Goal: Entertainment & Leisure: Browse casually

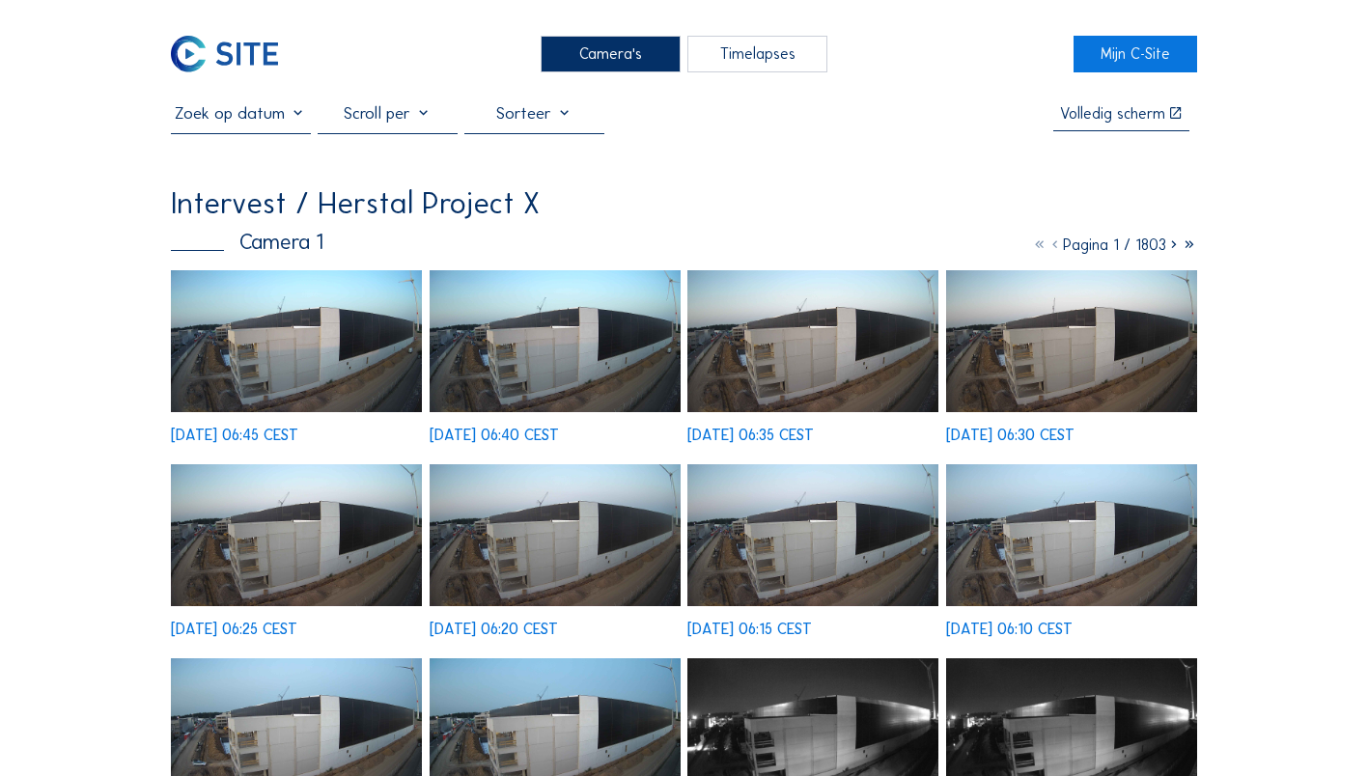
click at [318, 361] on img at bounding box center [296, 341] width 251 height 142
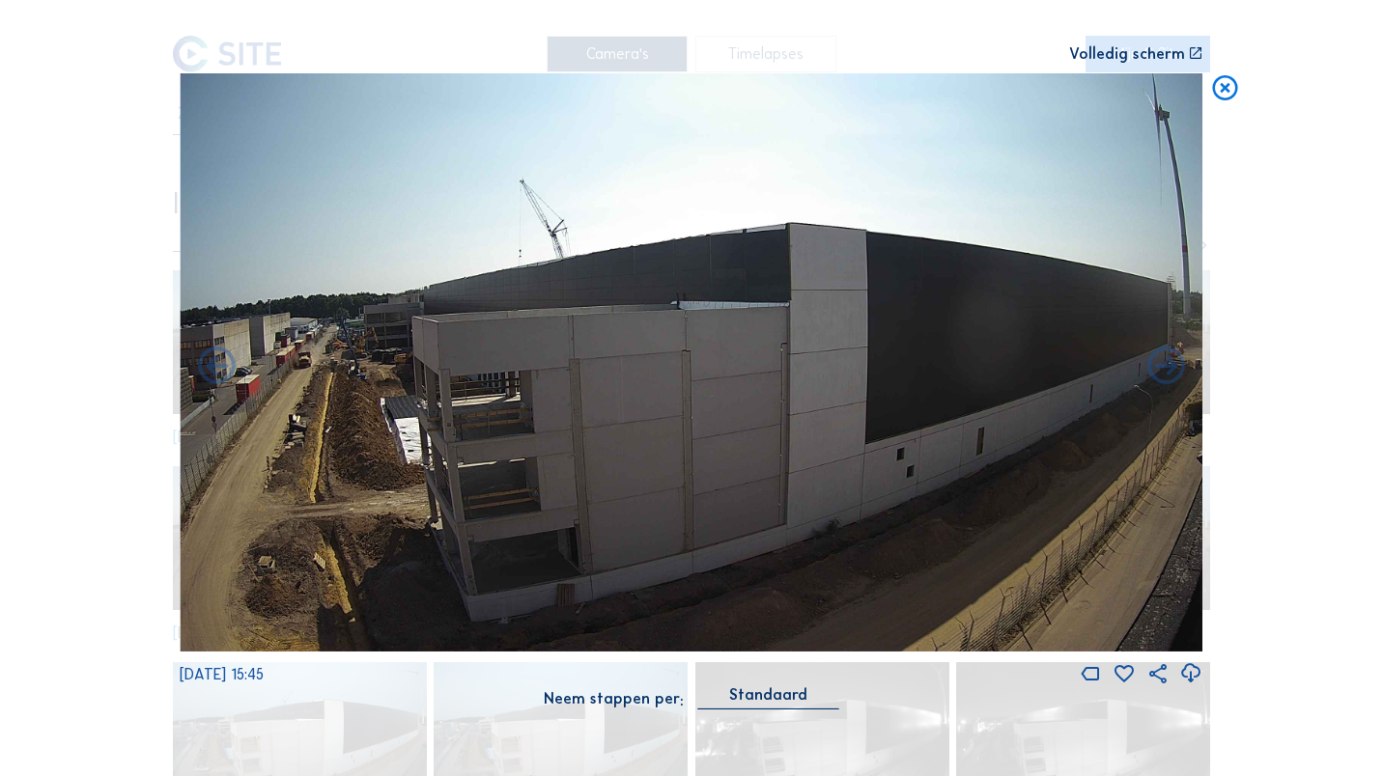
click at [624, 58] on div "Volledig scherm" at bounding box center [691, 53] width 1023 height 15
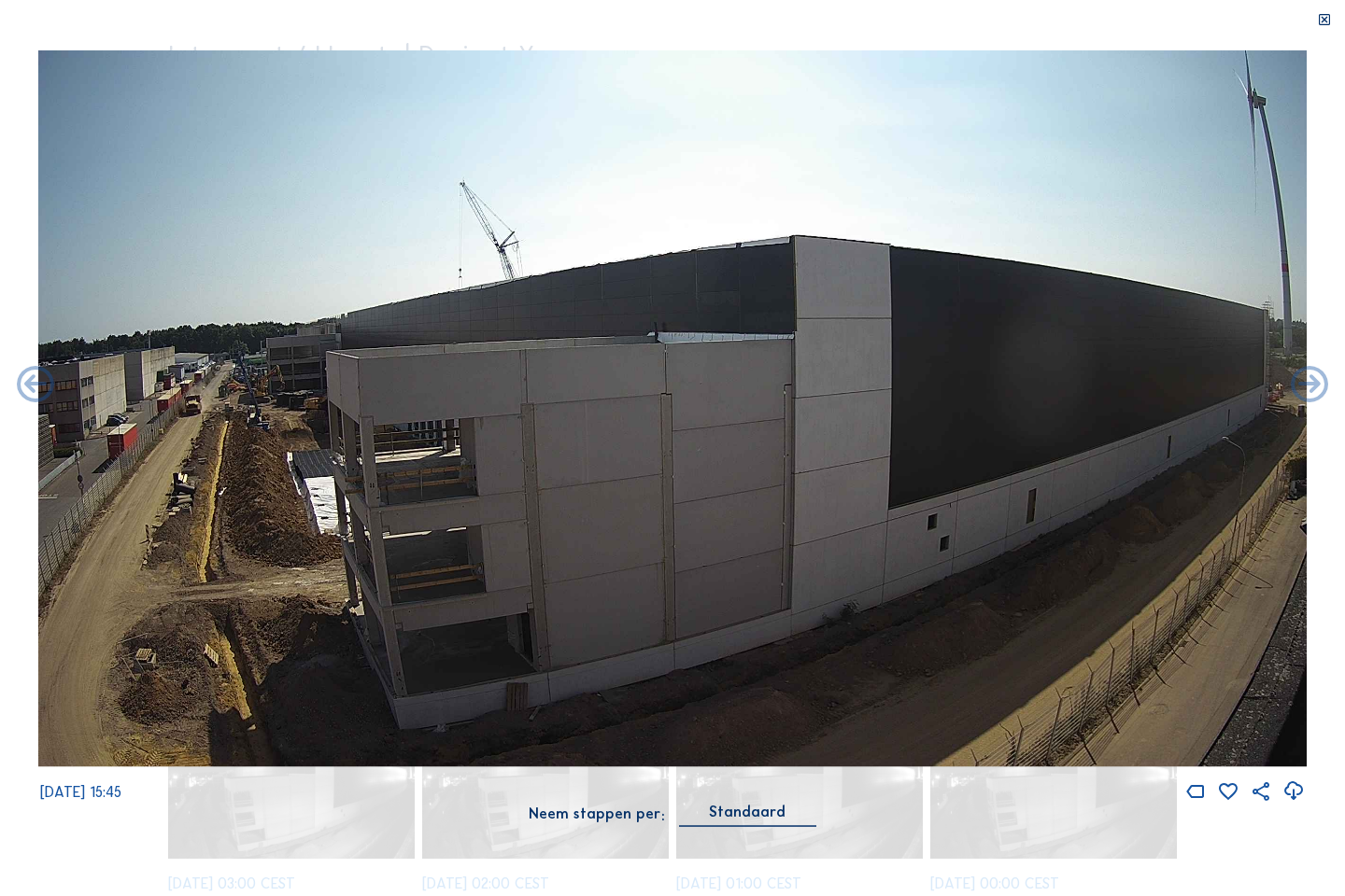
click at [607, 153] on img at bounding box center [672, 409] width 1268 height 717
click at [1322, 18] on icon at bounding box center [1324, 20] width 15 height 14
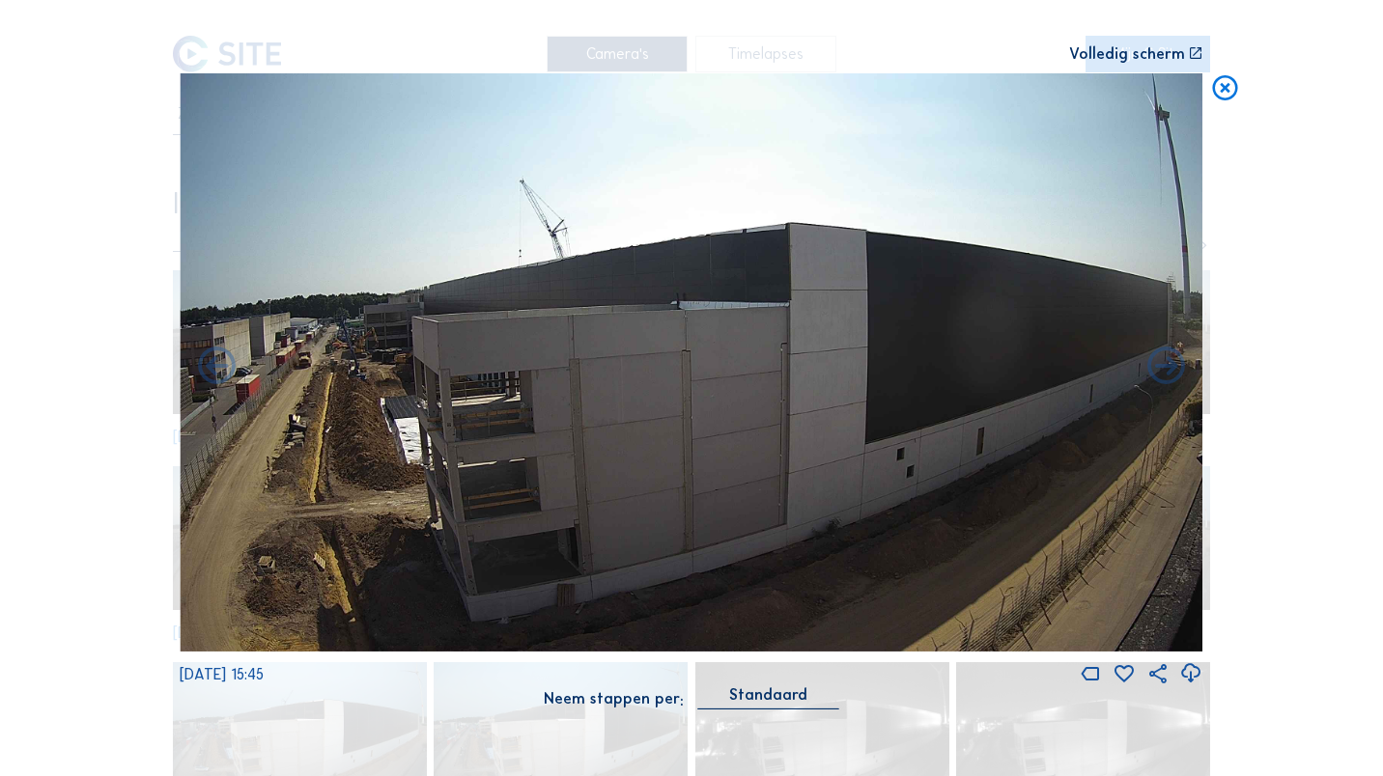
click at [1220, 83] on icon at bounding box center [1225, 88] width 30 height 31
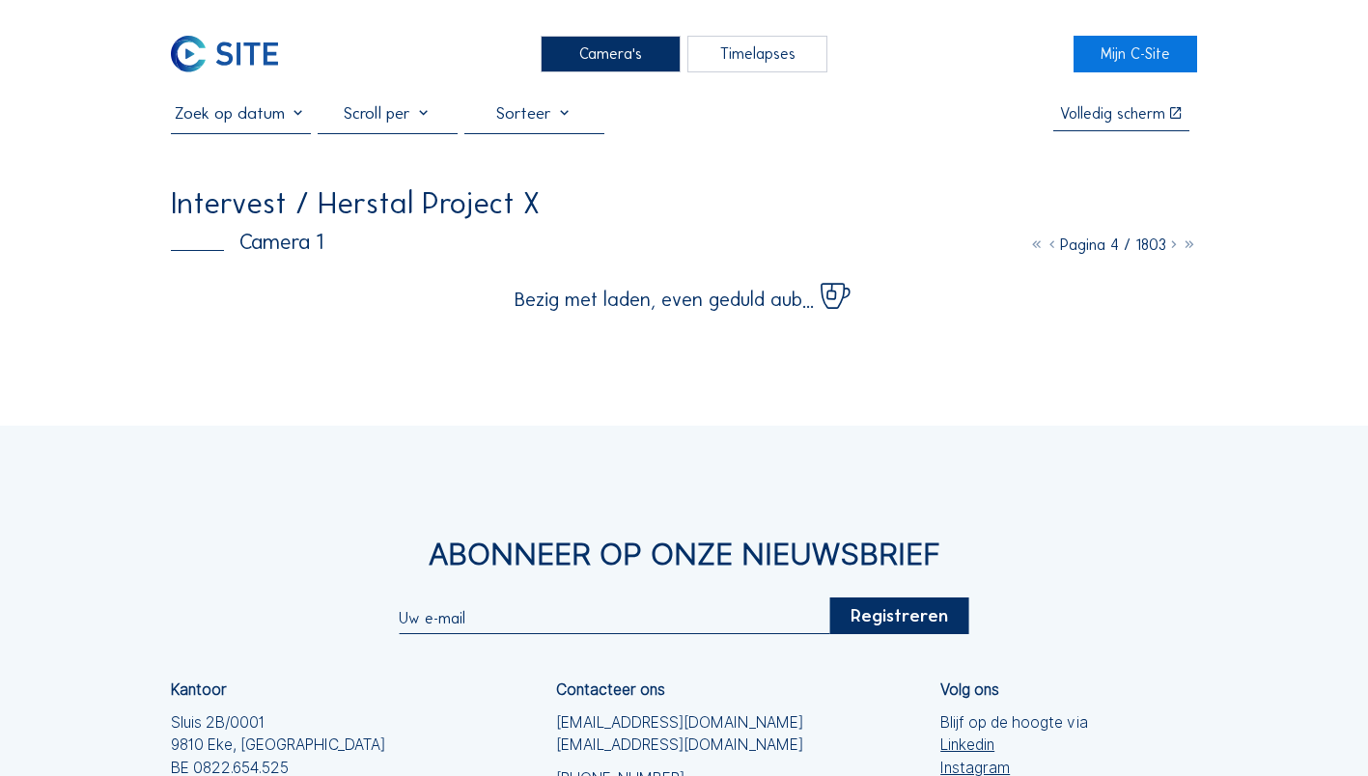
click at [632, 59] on div "Camera's" at bounding box center [611, 54] width 140 height 36
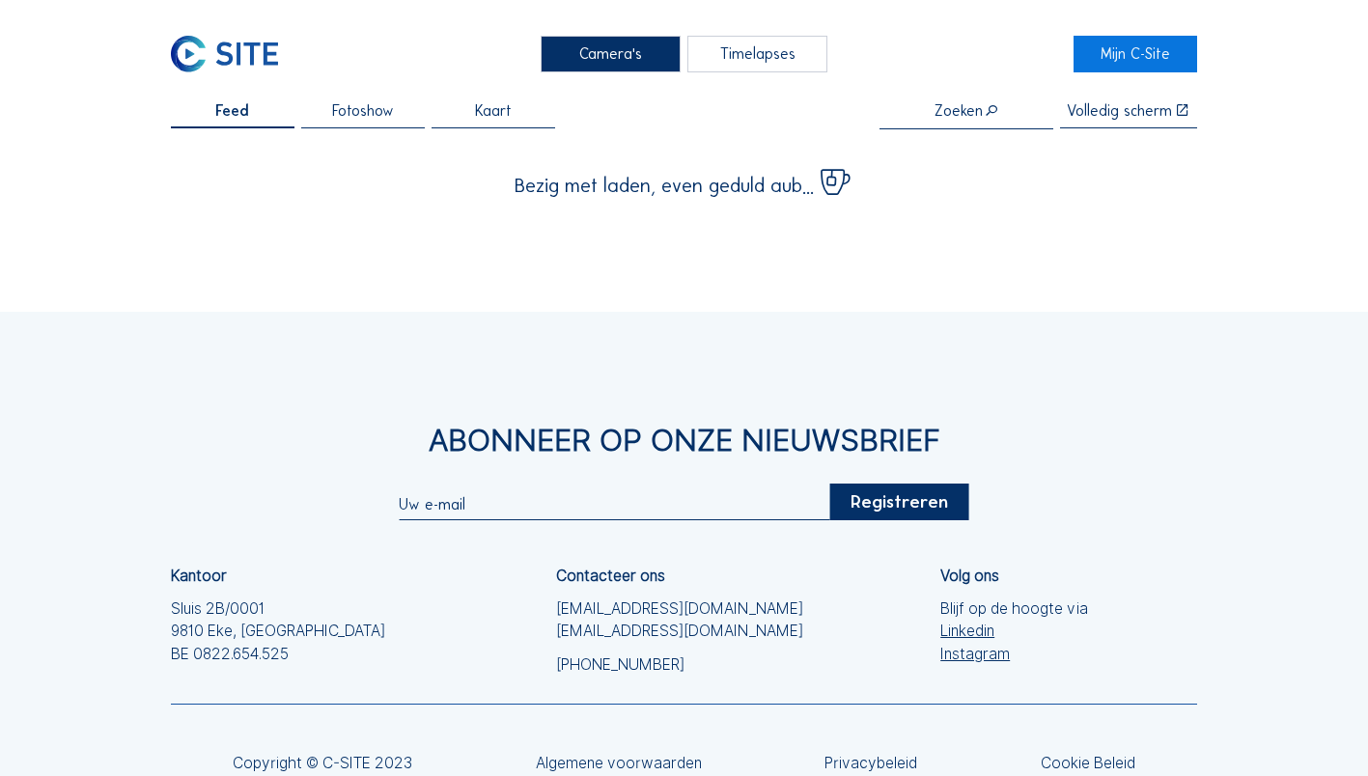
click at [632, 59] on div "Camera's" at bounding box center [611, 54] width 140 height 36
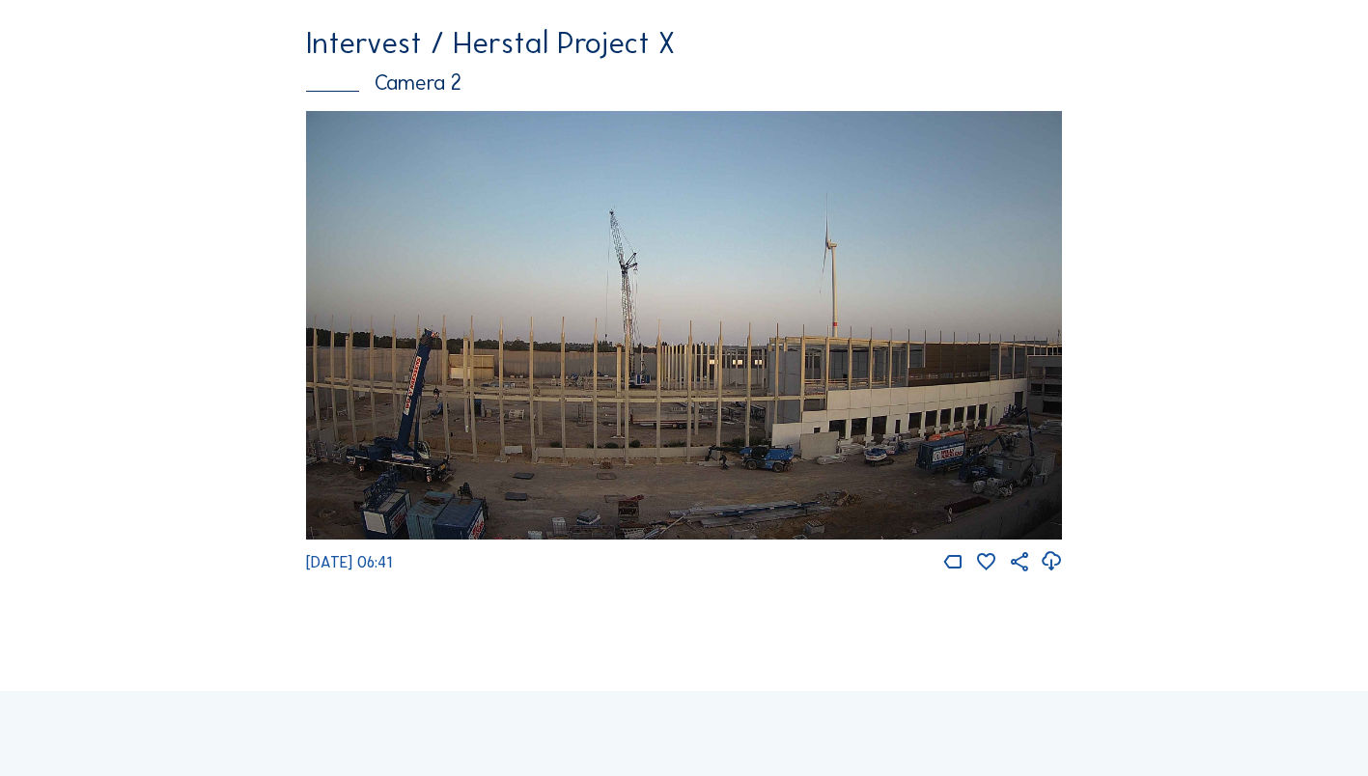
scroll to position [717, 0]
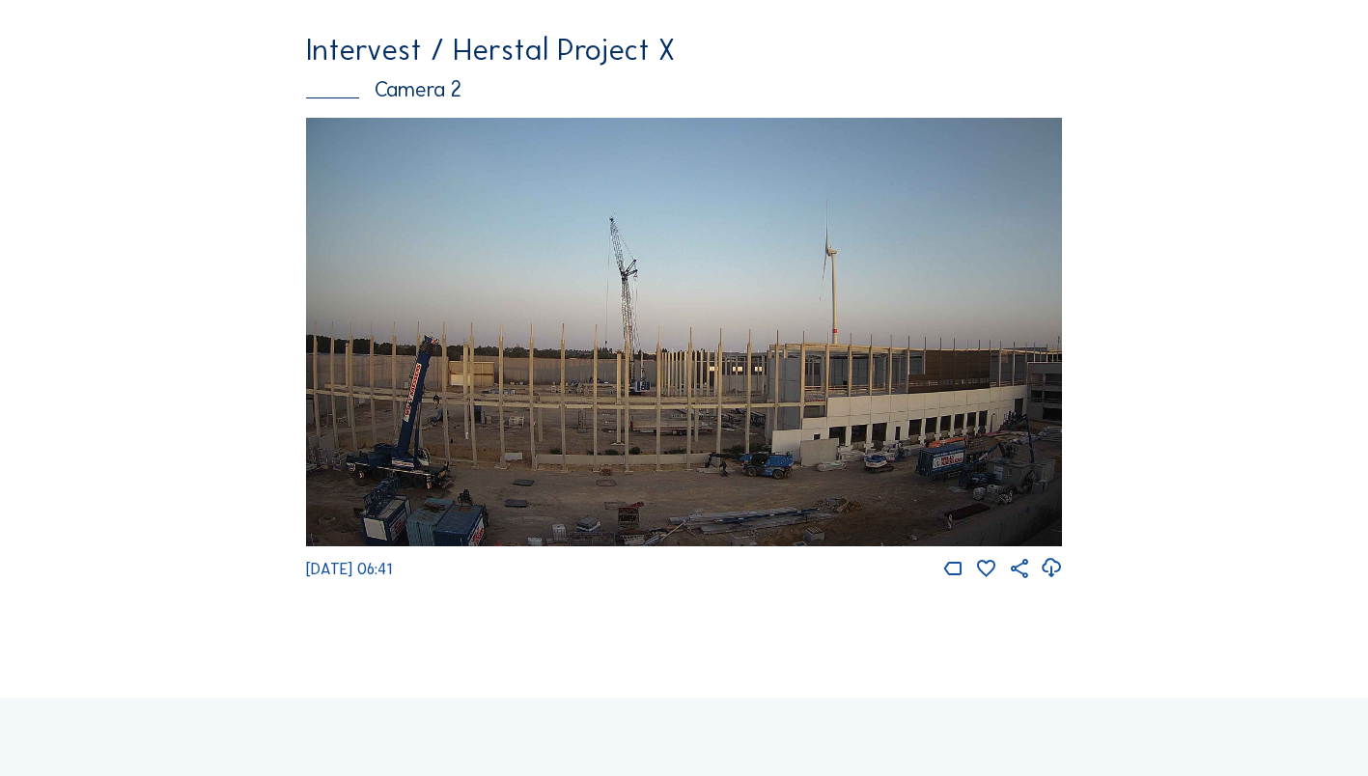
click at [856, 365] on img at bounding box center [684, 332] width 757 height 428
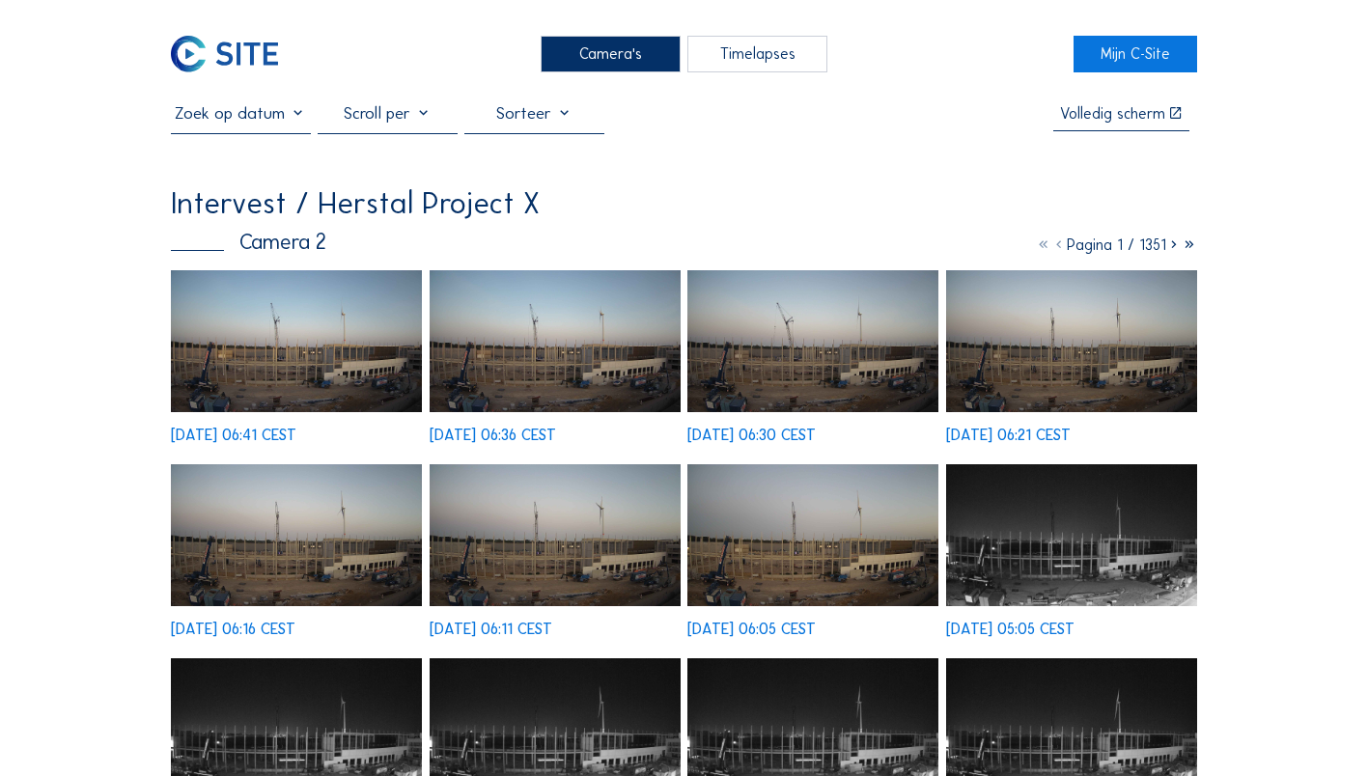
click at [334, 363] on img at bounding box center [296, 341] width 251 height 142
